Goal: Task Accomplishment & Management: Manage account settings

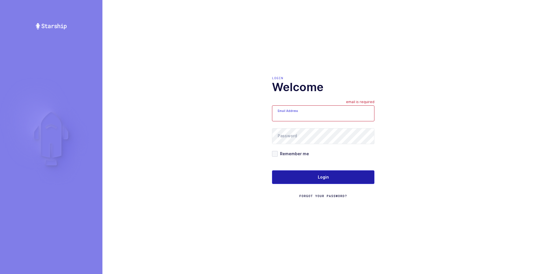
type input "[PERSON_NAME][EMAIL_ADDRESS][DOMAIN_NAME]"
click at [323, 175] on span "Login" at bounding box center [323, 177] width 11 height 6
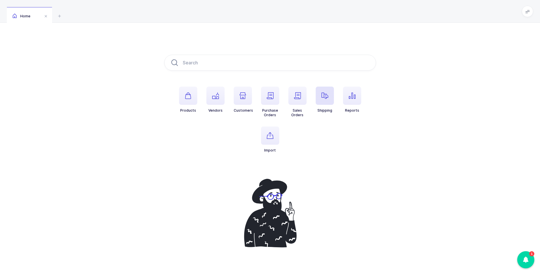
click at [325, 98] on icon "button" at bounding box center [324, 95] width 7 height 7
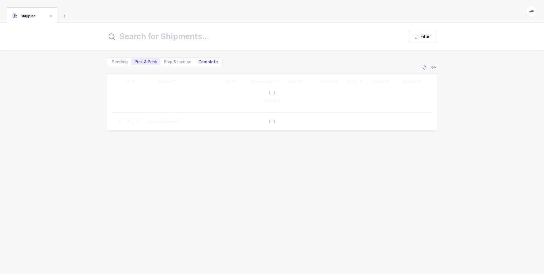
click at [200, 61] on span "Complete" at bounding box center [208, 62] width 20 height 4
click at [199, 61] on input "Complete" at bounding box center [197, 60] width 4 height 4
radio input "true"
radio input "false"
click at [182, 41] on input "text" at bounding box center [251, 37] width 289 height 14
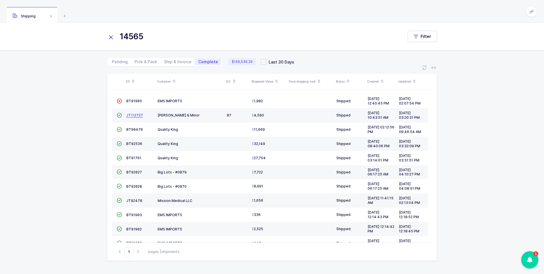
type input "14565"
click at [129, 117] on span "JT112727" at bounding box center [134, 115] width 16 height 4
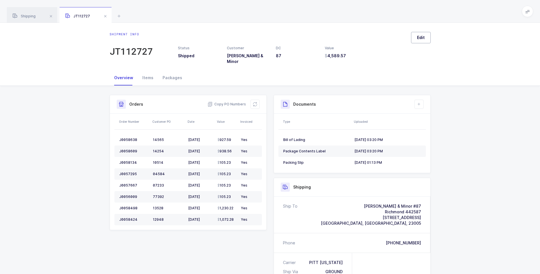
click at [423, 40] on span "Edit" at bounding box center [421, 38] width 8 height 6
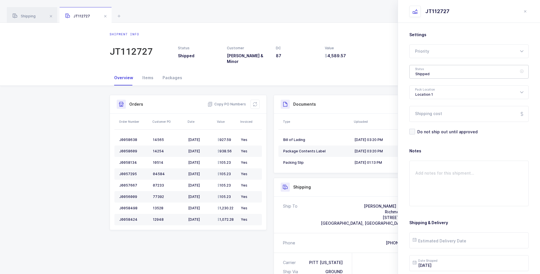
click at [426, 75] on div "Shipped" at bounding box center [468, 72] width 119 height 14
click at [425, 125] on span "Delivered" at bounding box center [424, 124] width 19 height 5
type input "Delivered"
click at [423, 114] on input "Shipping cost" at bounding box center [468, 114] width 119 height 16
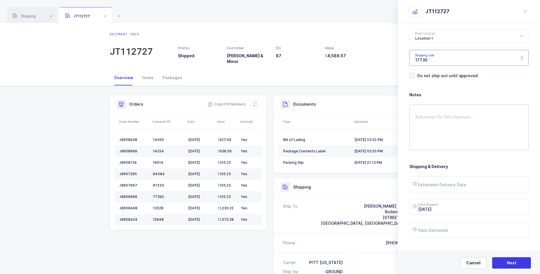
scroll to position [65, 0]
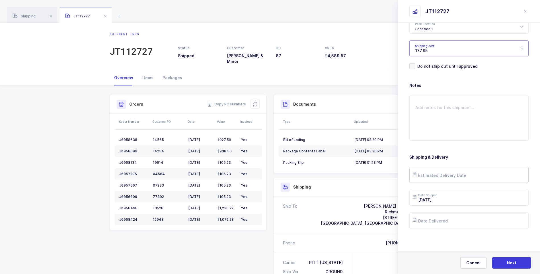
type input "177.95"
click at [438, 174] on input "text" at bounding box center [468, 175] width 119 height 16
click at [469, 121] on span "18" at bounding box center [467, 120] width 7 height 7
type input "[DATE]"
click at [451, 219] on input "text" at bounding box center [468, 220] width 119 height 16
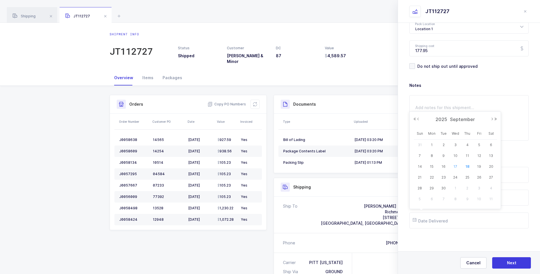
click at [457, 166] on span "17" at bounding box center [455, 166] width 7 height 7
type input "[DATE]"
click at [505, 262] on button "Next" at bounding box center [511, 262] width 39 height 11
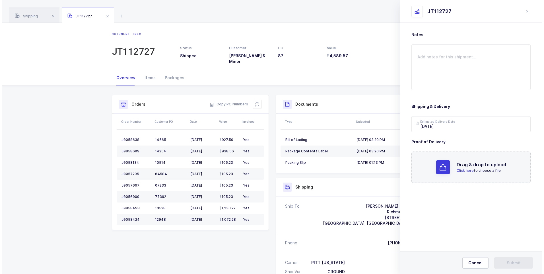
scroll to position [0, 0]
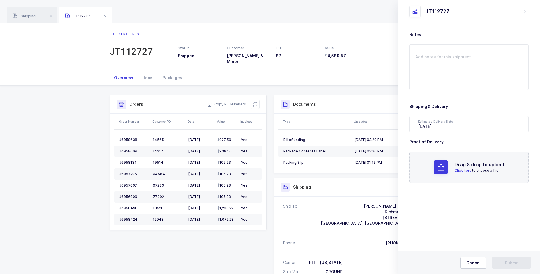
click at [464, 170] on span "Click here" at bounding box center [462, 170] width 17 height 4
click at [510, 260] on span "Submit" at bounding box center [511, 263] width 14 height 6
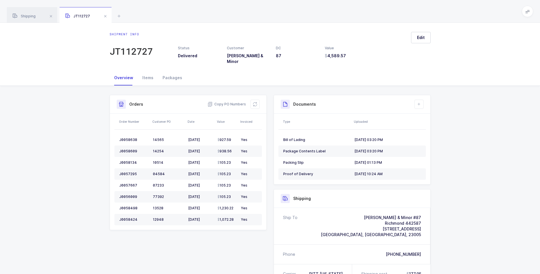
drag, startPoint x: 106, startPoint y: 14, endPoint x: 108, endPoint y: 18, distance: 4.0
click at [107, 15] on span at bounding box center [105, 16] width 7 height 7
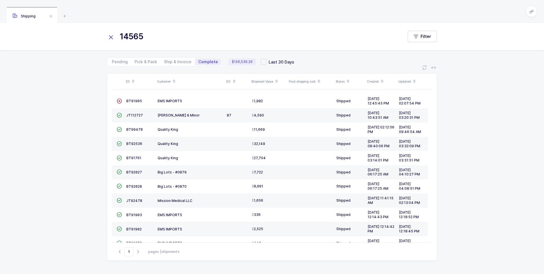
click at [110, 36] on icon at bounding box center [111, 37] width 8 height 8
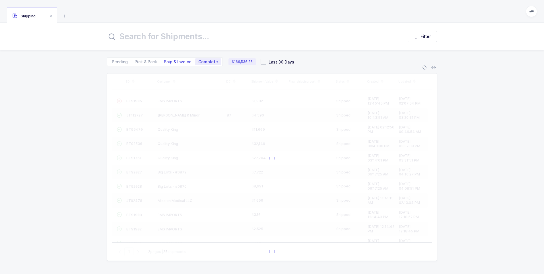
click at [174, 63] on span "Ship & Invoice" at bounding box center [178, 62] width 28 height 4
click at [164, 62] on input "Ship & Invoice" at bounding box center [162, 60] width 4 height 4
radio input "true"
radio input "false"
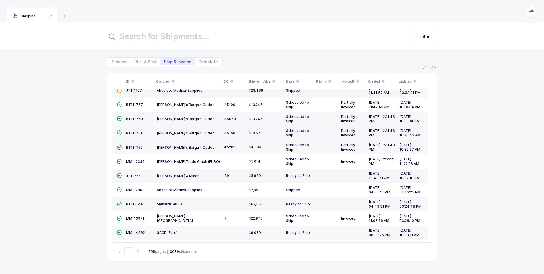
scroll to position [55, 0]
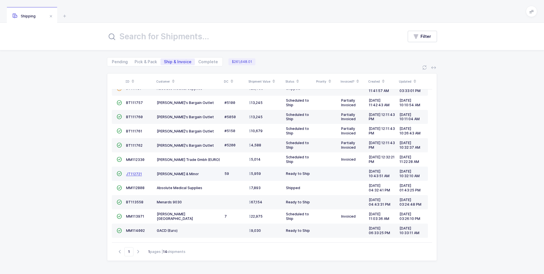
click at [137, 175] on span "JT112721" at bounding box center [134, 174] width 16 height 4
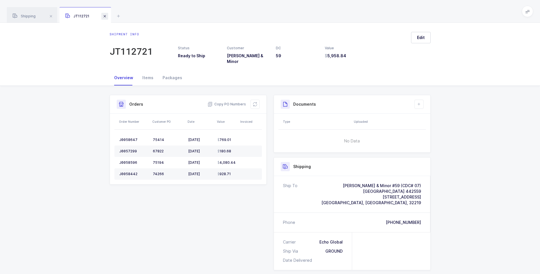
click at [104, 16] on span at bounding box center [104, 16] width 7 height 7
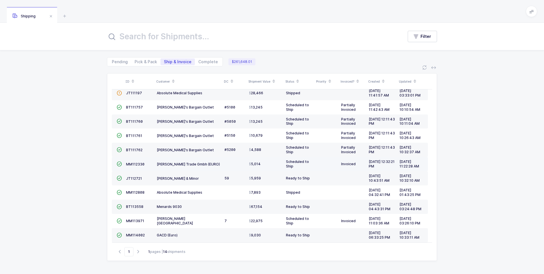
scroll to position [55, 0]
